Goal: Task Accomplishment & Management: Use online tool/utility

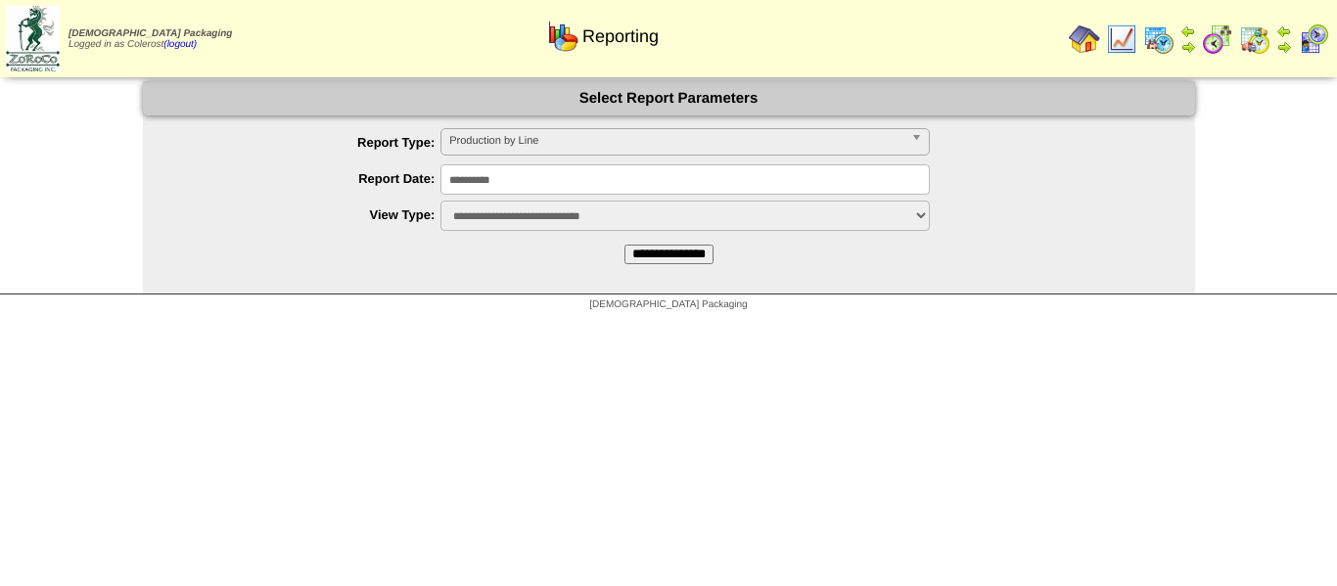
click at [531, 130] on span "Production by Line" at bounding box center [676, 140] width 454 height 23
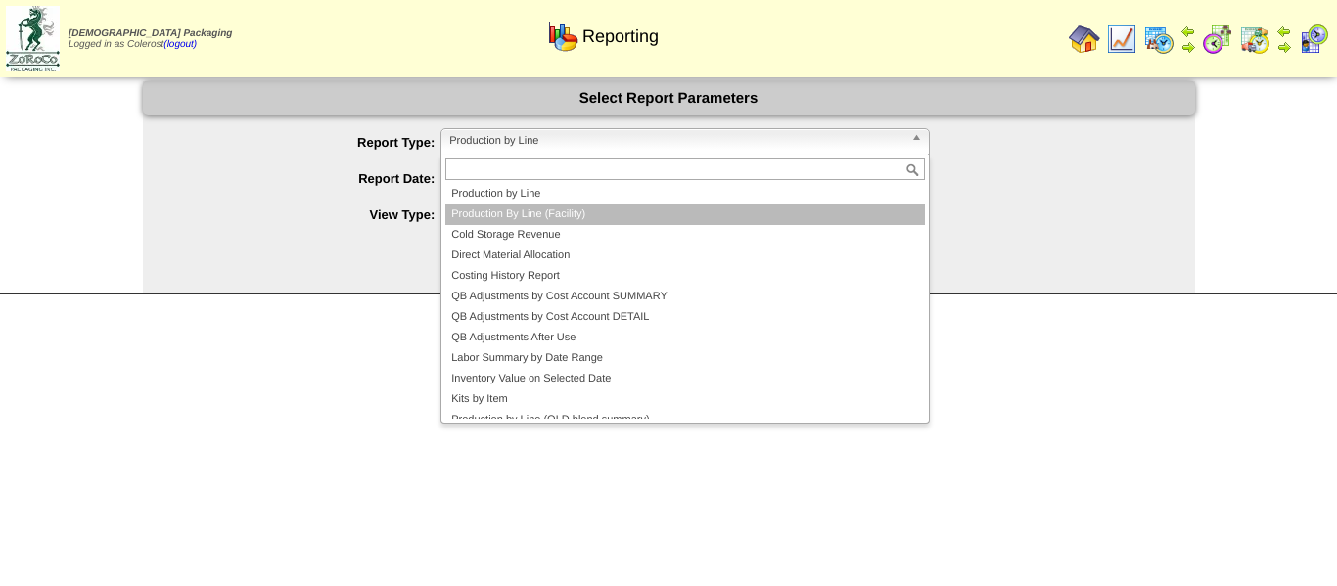
click at [522, 210] on li "Production By Line (Facility)" at bounding box center [685, 215] width 480 height 21
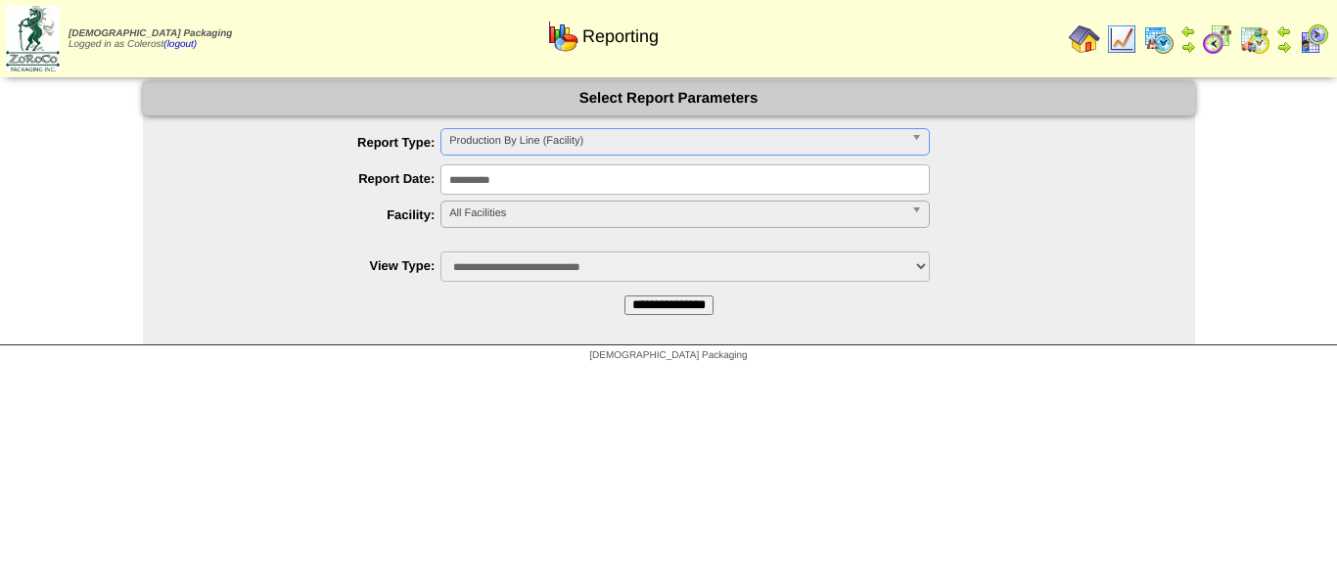
click at [524, 216] on span "All Facilities" at bounding box center [676, 213] width 454 height 23
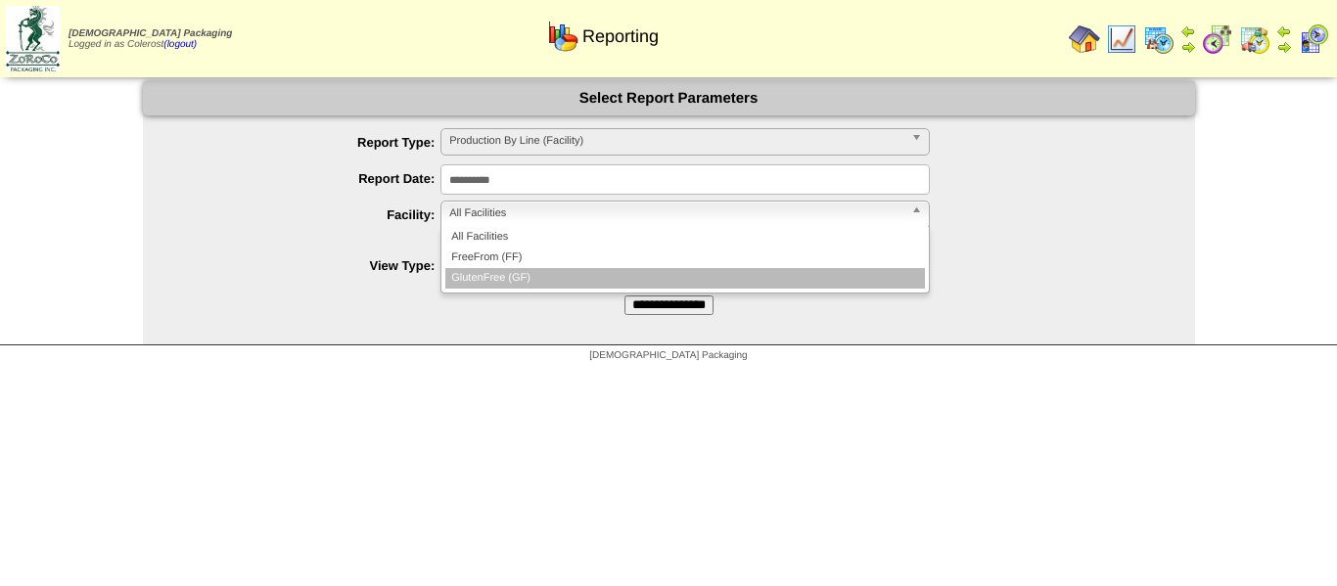
click at [538, 272] on li "GlutenFree (GF)" at bounding box center [685, 278] width 480 height 21
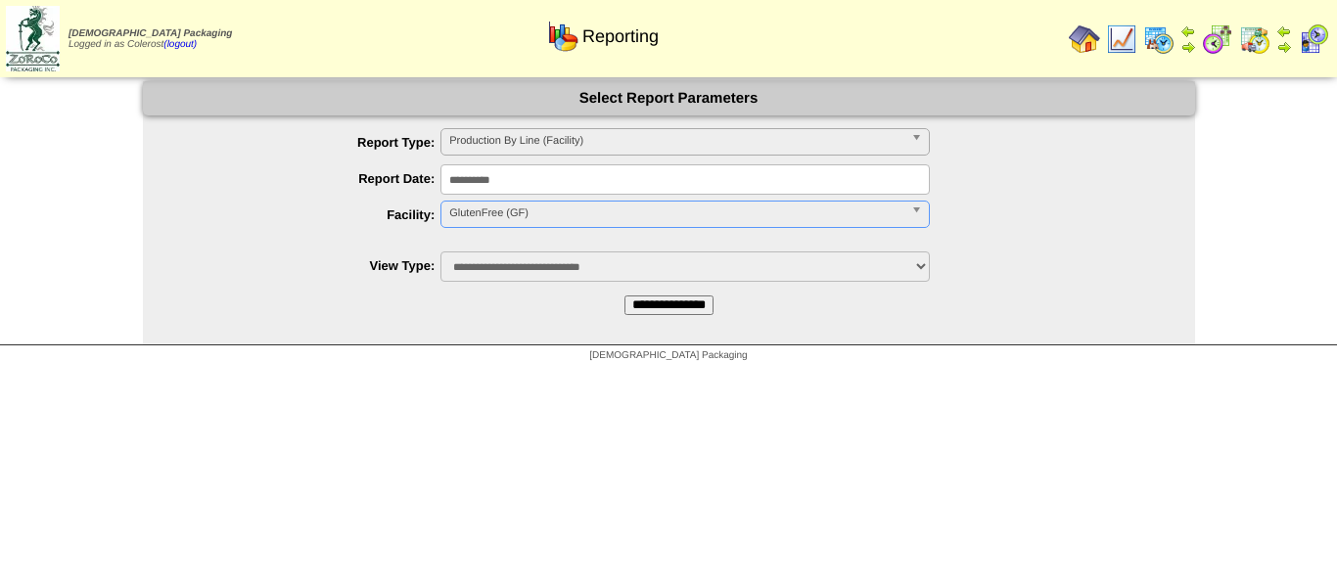
click at [648, 309] on input "**********" at bounding box center [669, 306] width 89 height 20
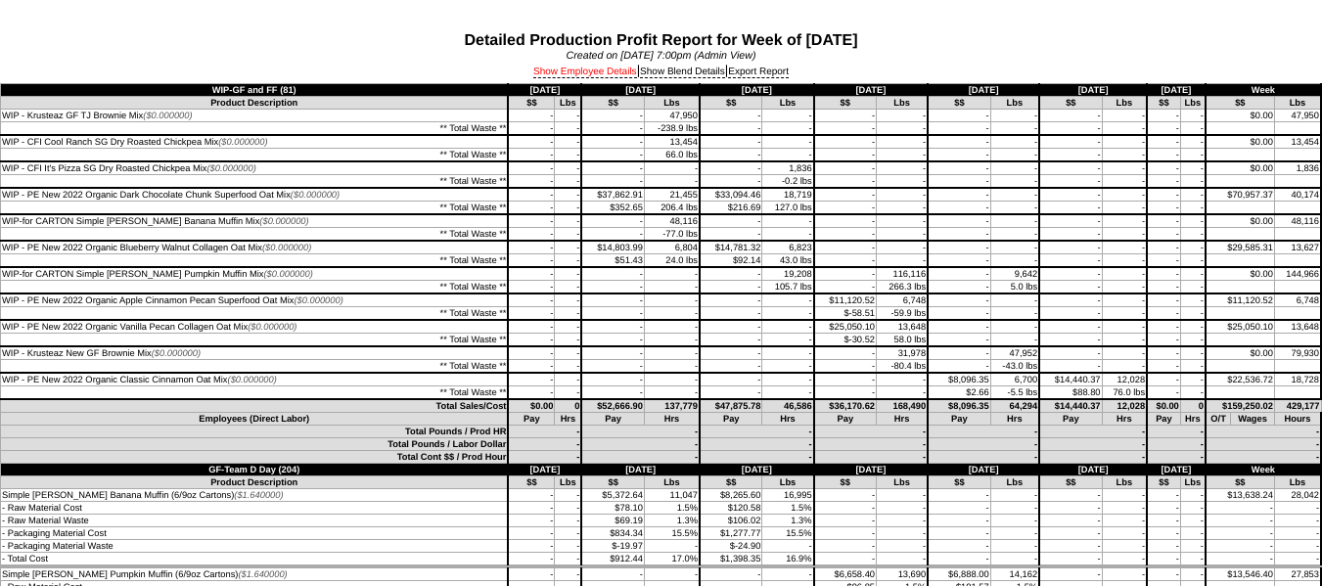
click at [606, 69] on link "Show Employee Details" at bounding box center [585, 73] width 104 height 12
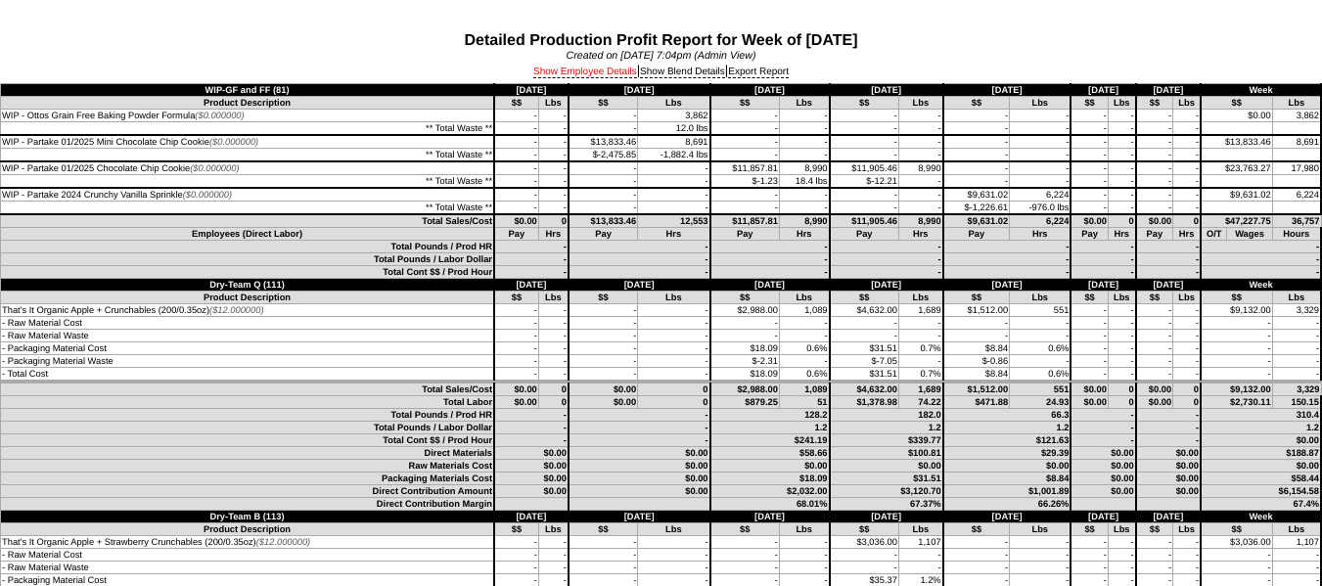
click at [576, 69] on link "Show Employee Details" at bounding box center [585, 73] width 104 height 12
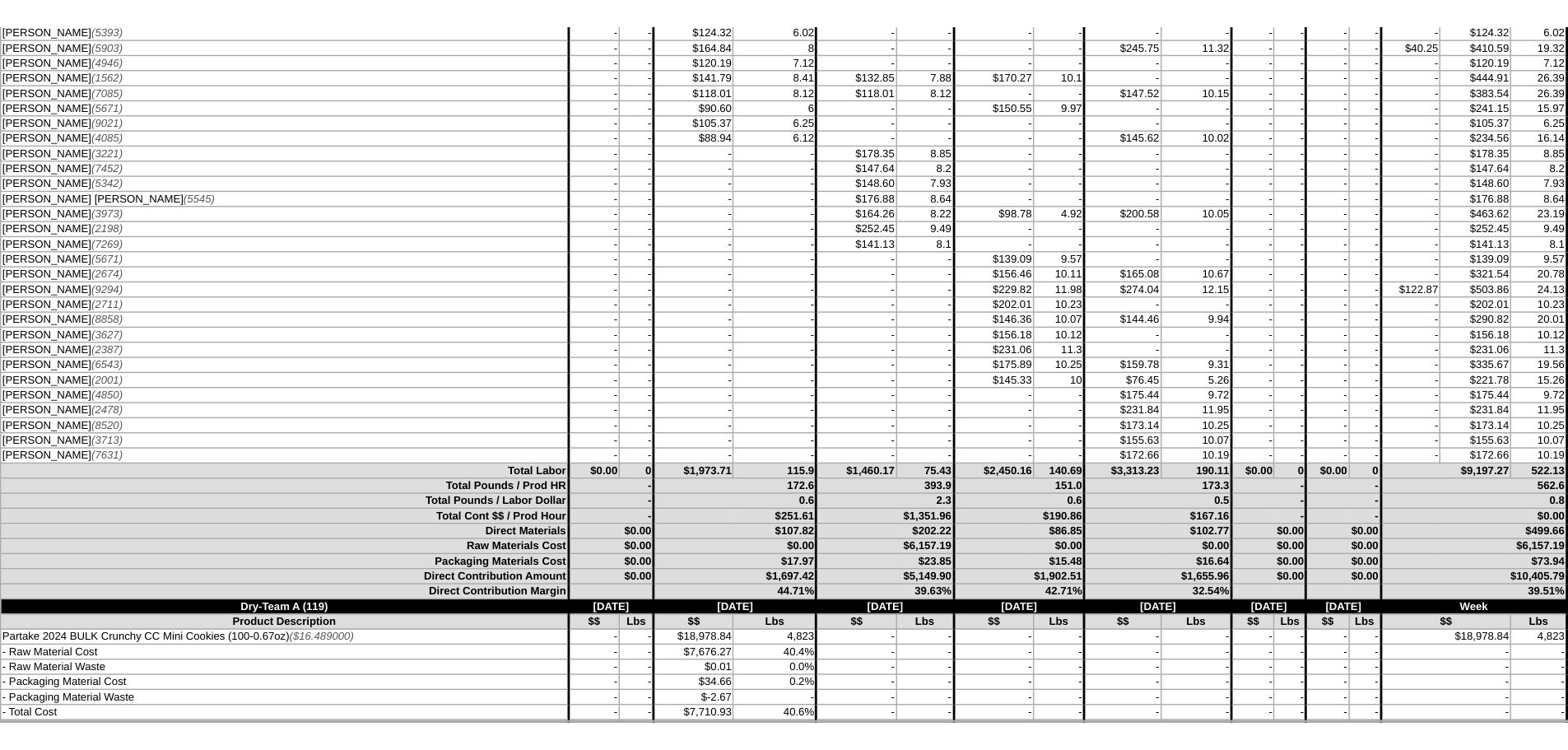
scroll to position [1646, 0]
